Goal: Information Seeking & Learning: Stay updated

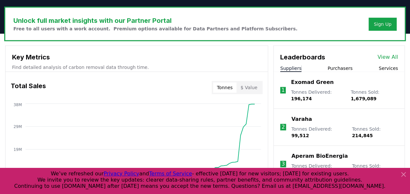
scroll to position [196, 0]
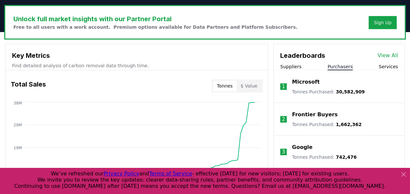
click at [332, 66] on button "Purchasers" at bounding box center [339, 66] width 25 height 7
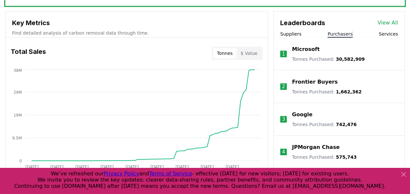
scroll to position [261, 0]
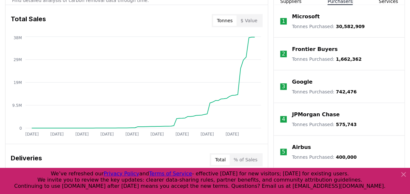
click at [403, 172] on icon at bounding box center [403, 174] width 8 height 8
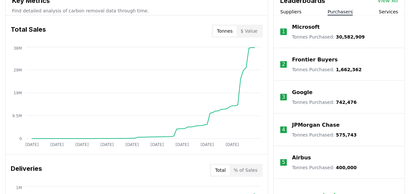
scroll to position [293, 0]
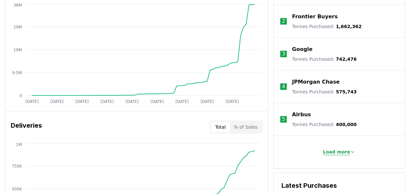
click at [329, 151] on p "Load more" at bounding box center [336, 151] width 27 height 7
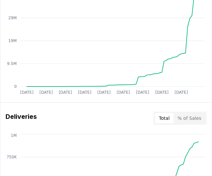
scroll to position [522, 0]
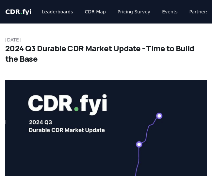
scroll to position [1326, 0]
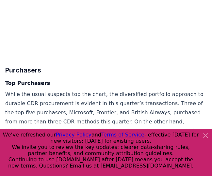
click at [205, 137] on icon at bounding box center [205, 135] width 8 height 8
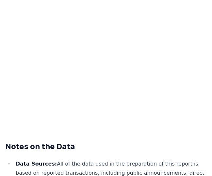
scroll to position [2314, 0]
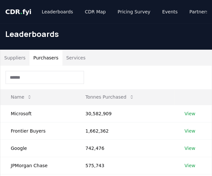
click at [45, 57] on button "Purchasers" at bounding box center [45, 58] width 33 height 16
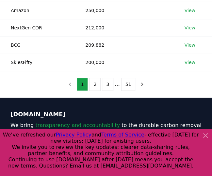
scroll to position [228, 0]
